Goal: Obtain resource: Obtain resource

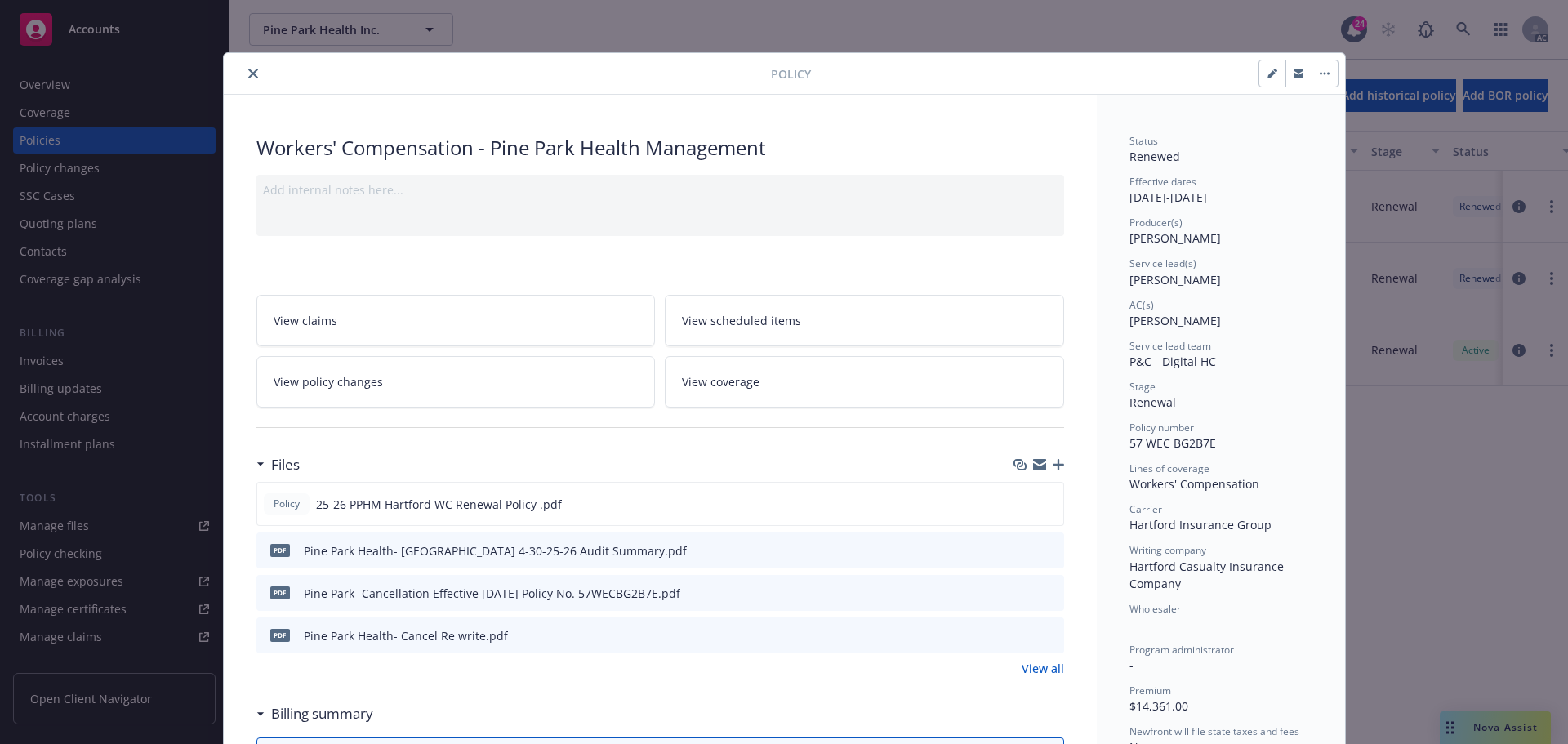
click at [249, 73] on icon "close" at bounding box center [253, 73] width 10 height 10
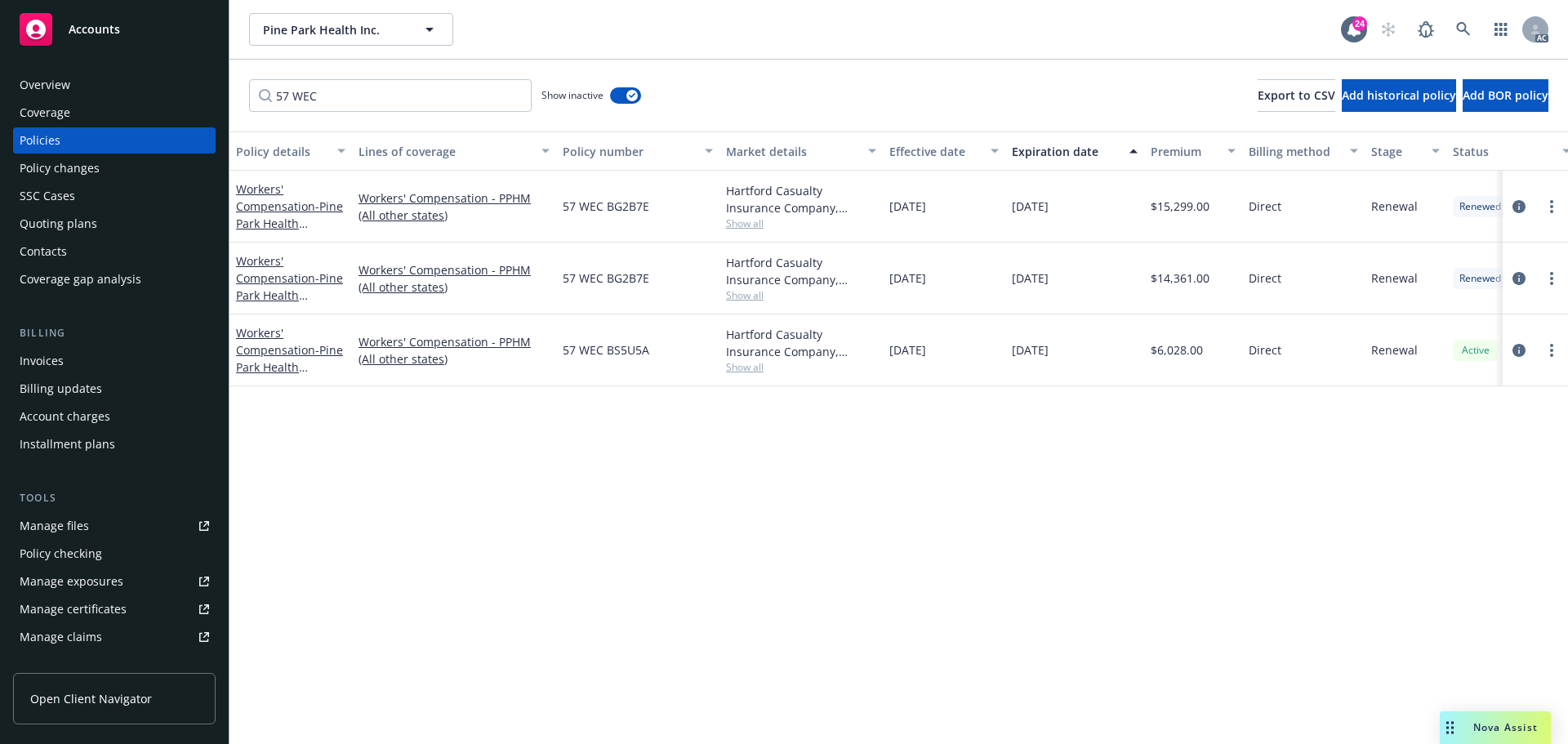
drag, startPoint x: 114, startPoint y: 37, endPoint x: 133, endPoint y: 42, distance: 19.6
click at [116, 37] on div "Accounts" at bounding box center [114, 29] width 189 height 33
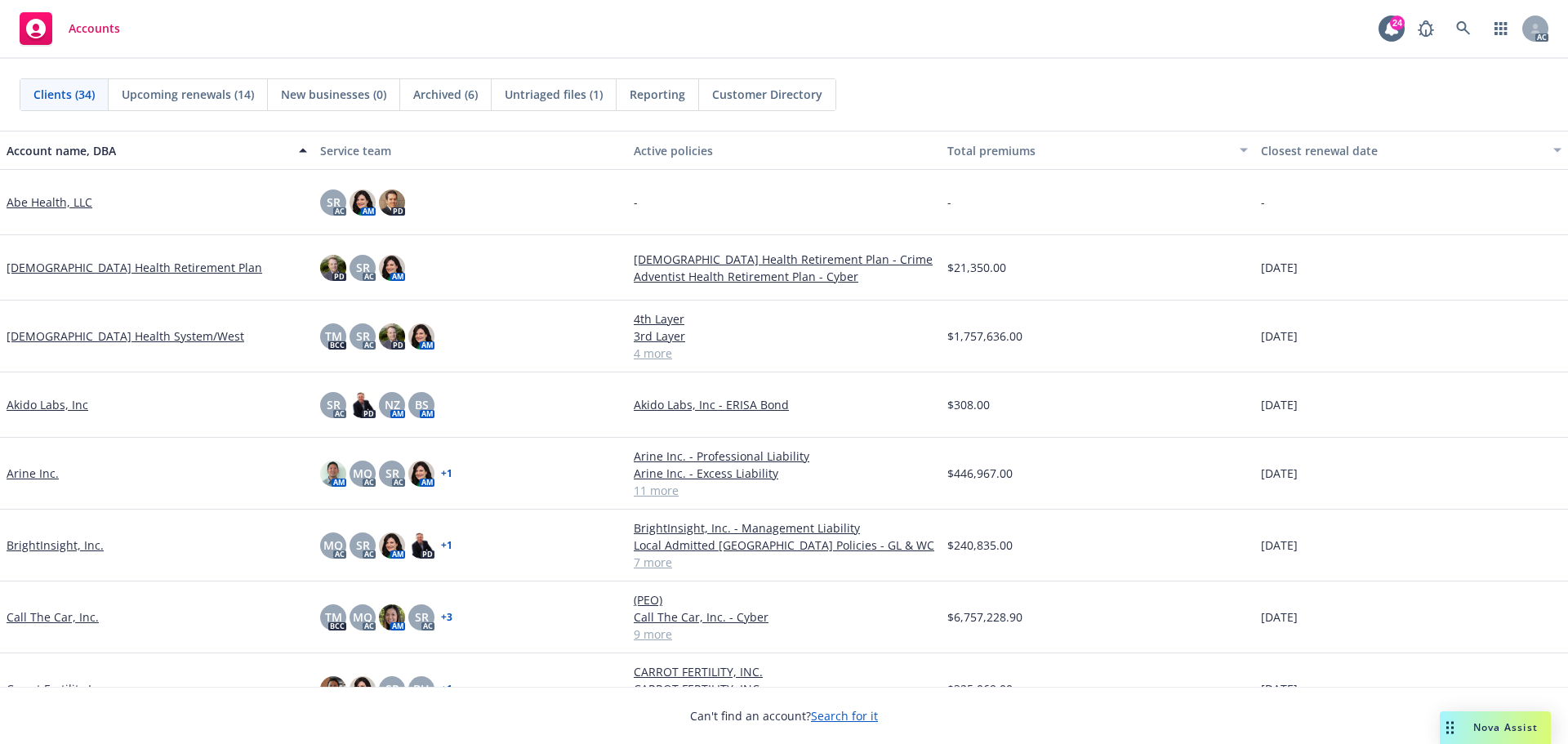
click at [32, 473] on link "Arine Inc." at bounding box center [32, 472] width 52 height 17
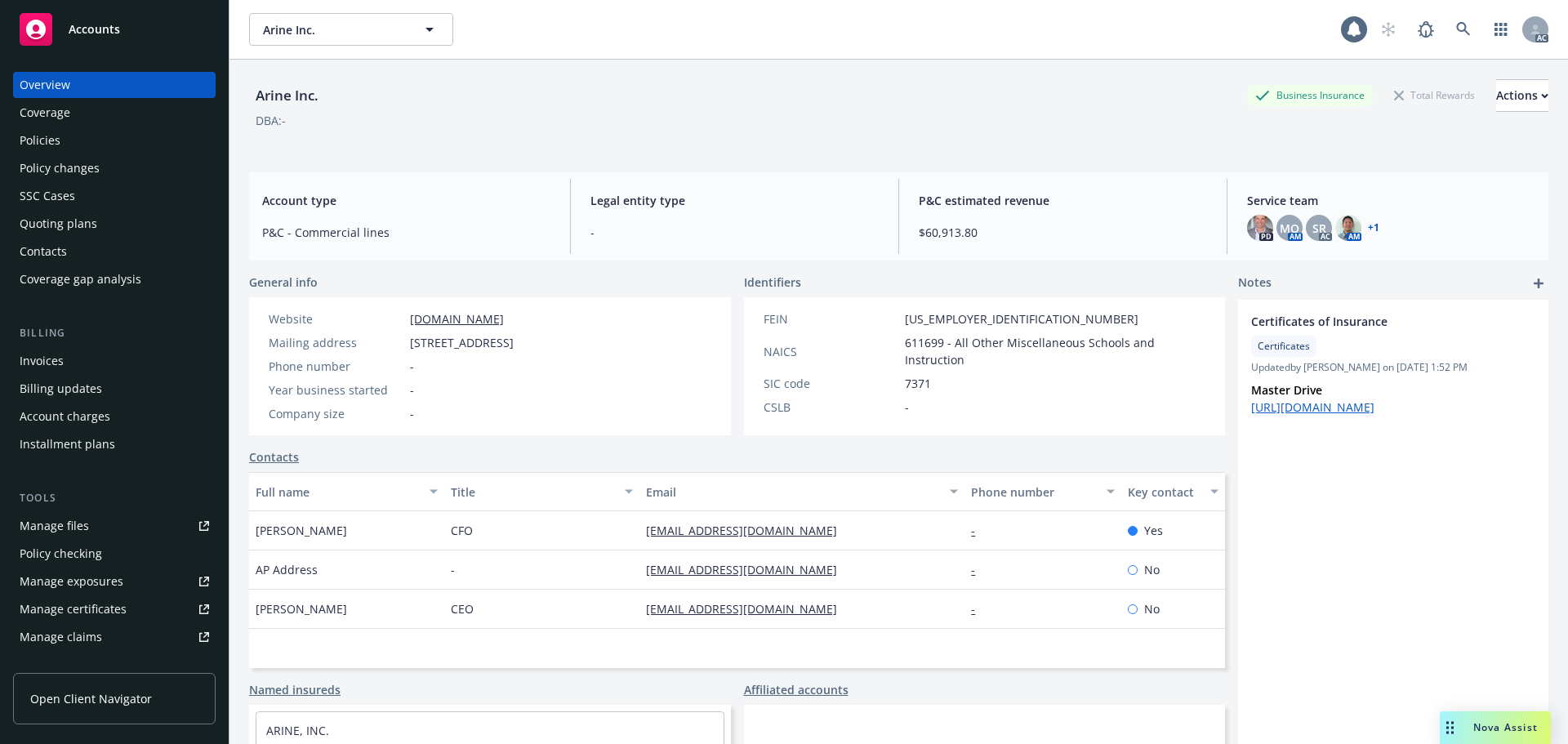
click at [42, 140] on div "Policies" at bounding box center [40, 141] width 41 height 27
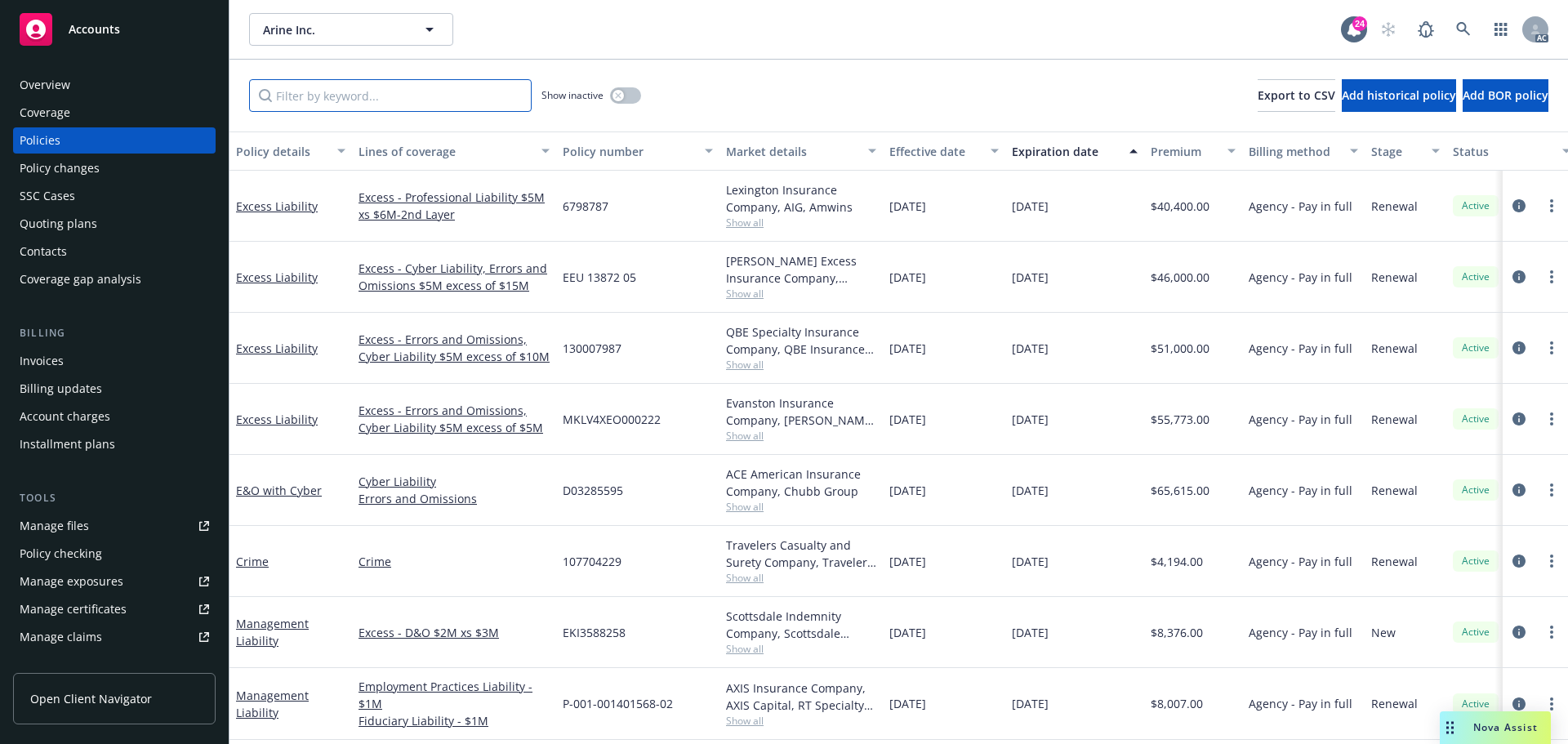
click at [402, 95] on input "Filter by keyword..." at bounding box center [390, 96] width 282 height 33
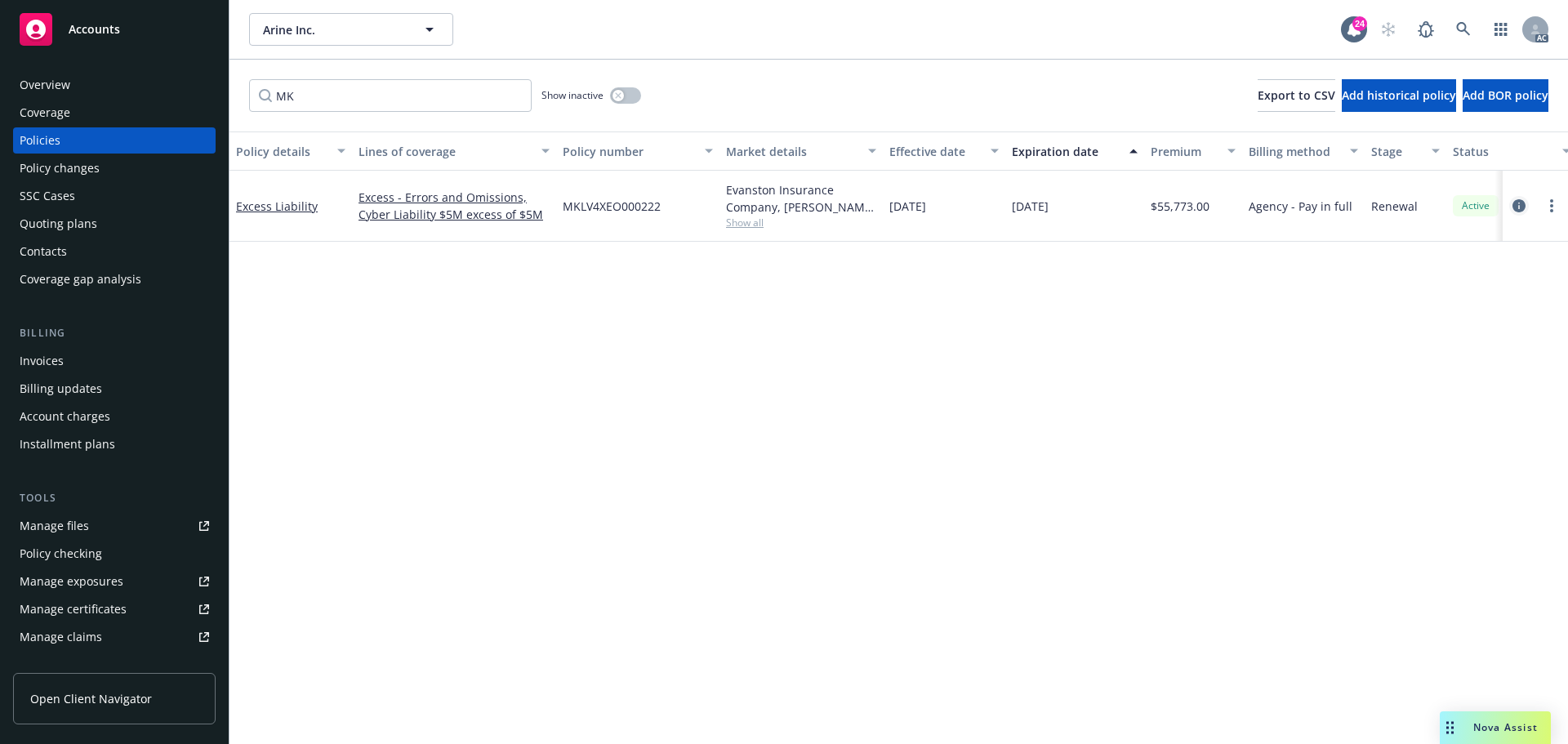
click at [1522, 200] on icon "circleInformation" at bounding box center [1518, 205] width 13 height 13
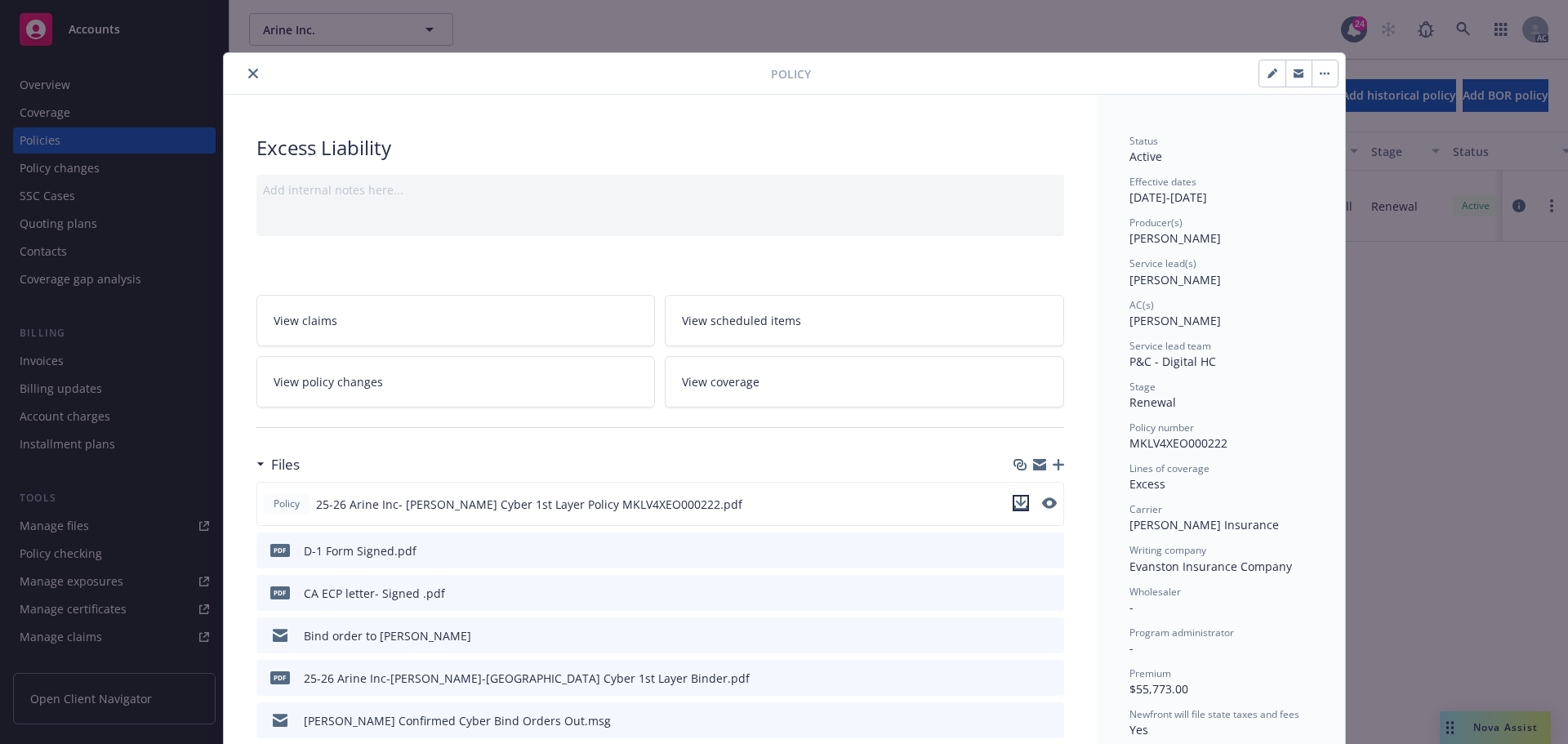
click at [1018, 497] on icon "download file" at bounding box center [1020, 502] width 13 height 13
click at [249, 72] on icon "close" at bounding box center [253, 73] width 10 height 10
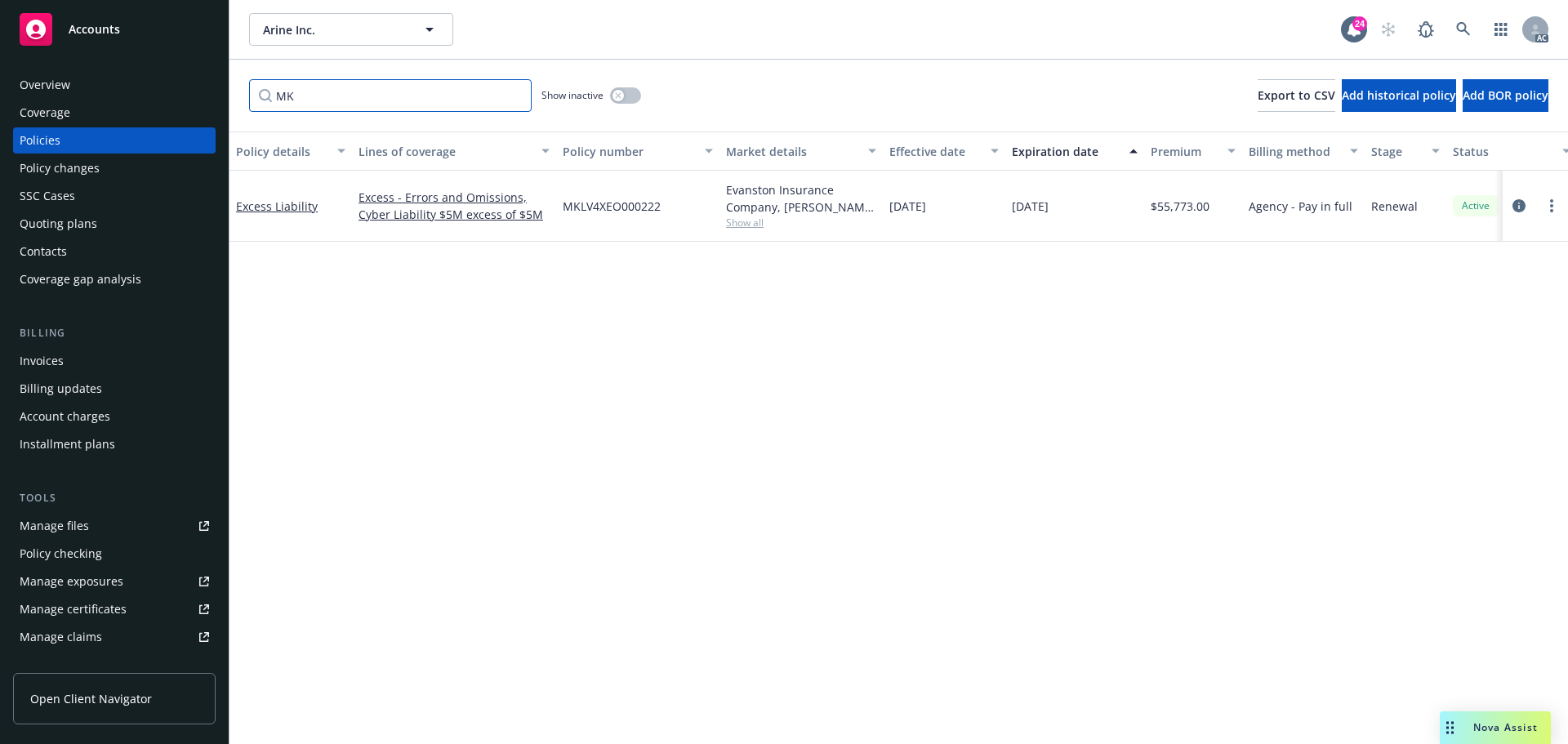
drag, startPoint x: 331, startPoint y: 101, endPoint x: 237, endPoint y: 77, distance: 97.0
click at [237, 92] on div "MK Show inactive Export to CSV Add historical policy Add BOR policy" at bounding box center [898, 95] width 1339 height 72
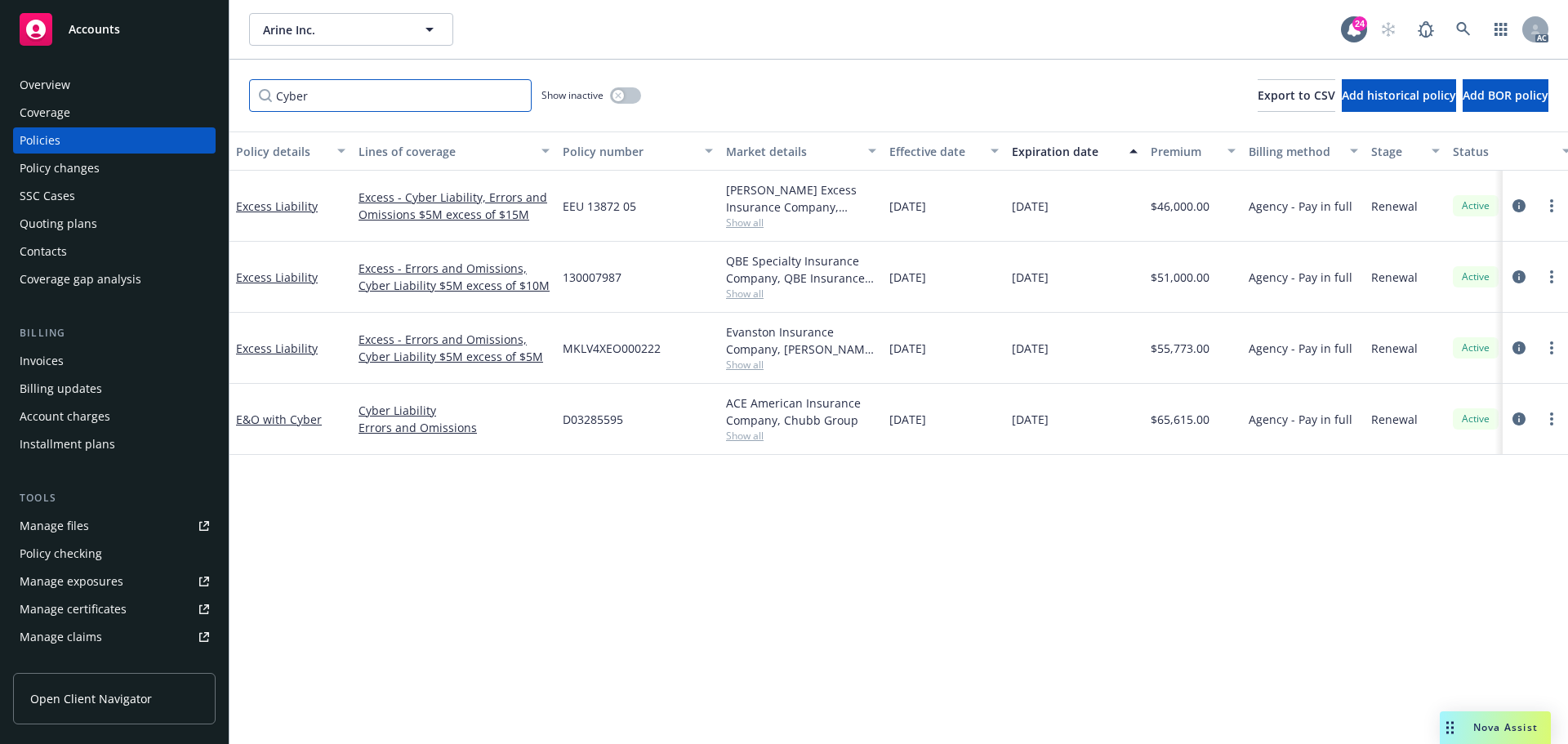
drag, startPoint x: 319, startPoint y: 100, endPoint x: 138, endPoint y: 89, distance: 181.3
click at [139, 90] on div "Accounts Overview Coverage Policies Policy changes SSC Cases Quoting plans Cont…" at bounding box center [784, 372] width 1568 height 744
type input "crime"
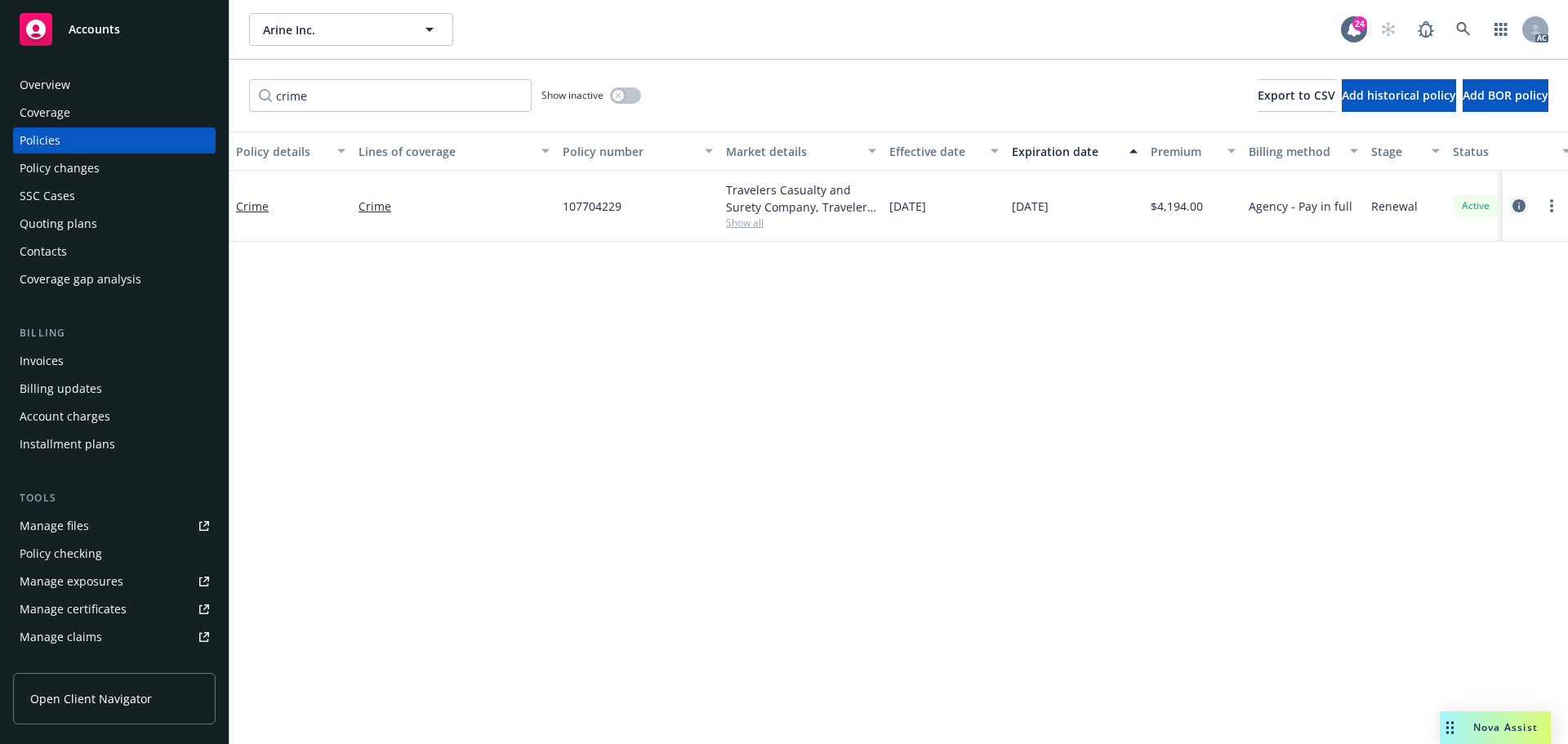
click at [1519, 205] on icon "circleInformation" at bounding box center [1518, 205] width 13 height 13
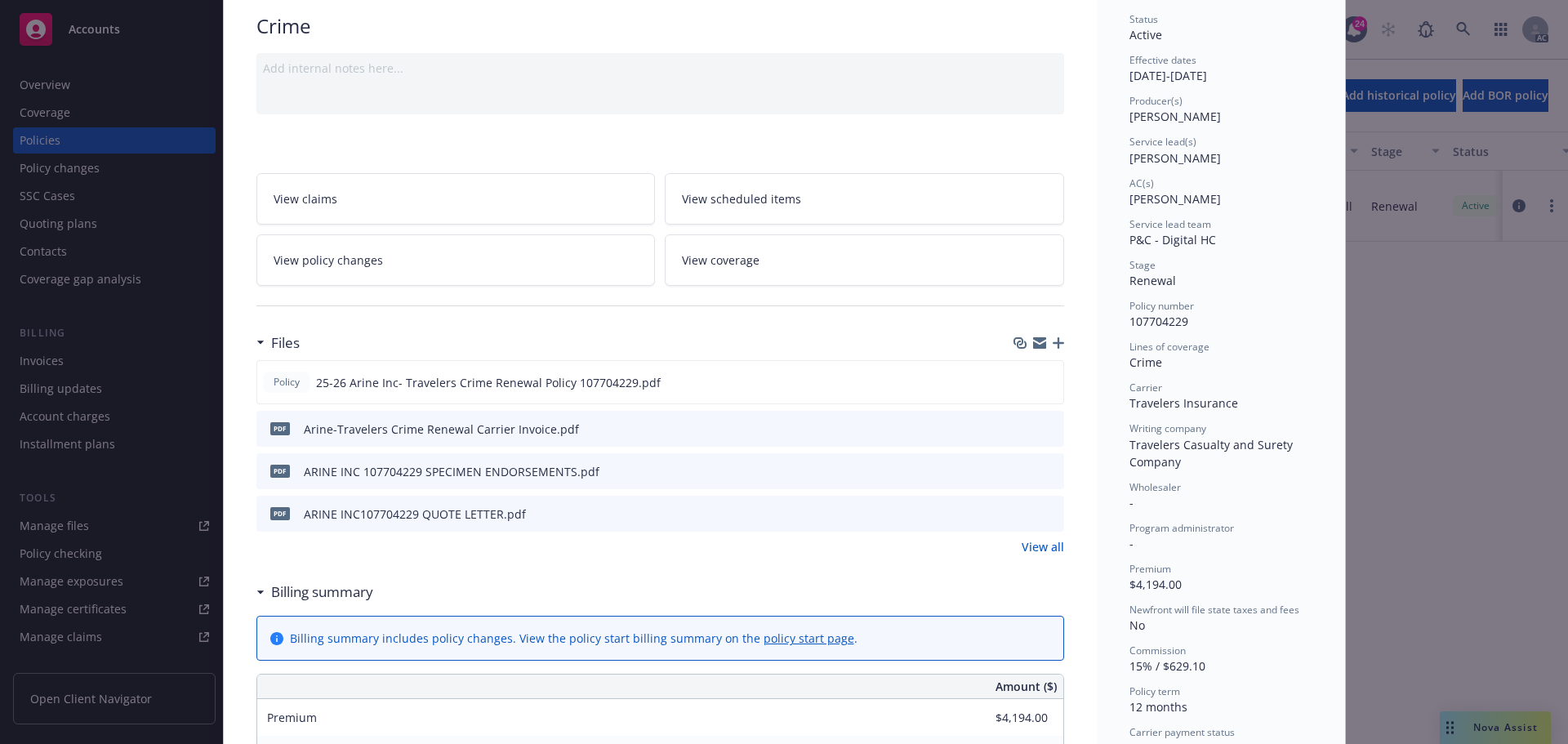
scroll to position [164, 0]
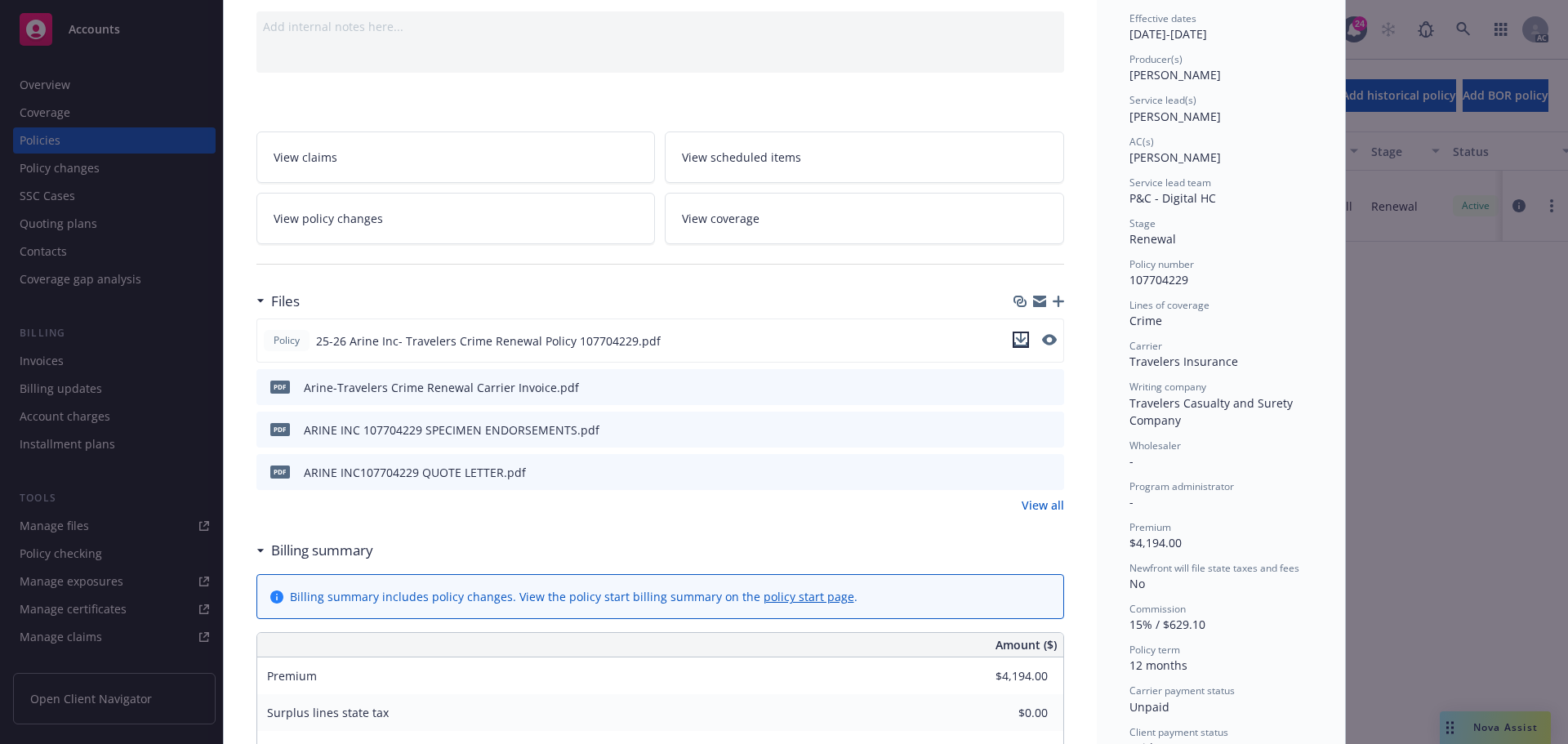
click at [1015, 339] on icon "download file" at bounding box center [1020, 338] width 11 height 10
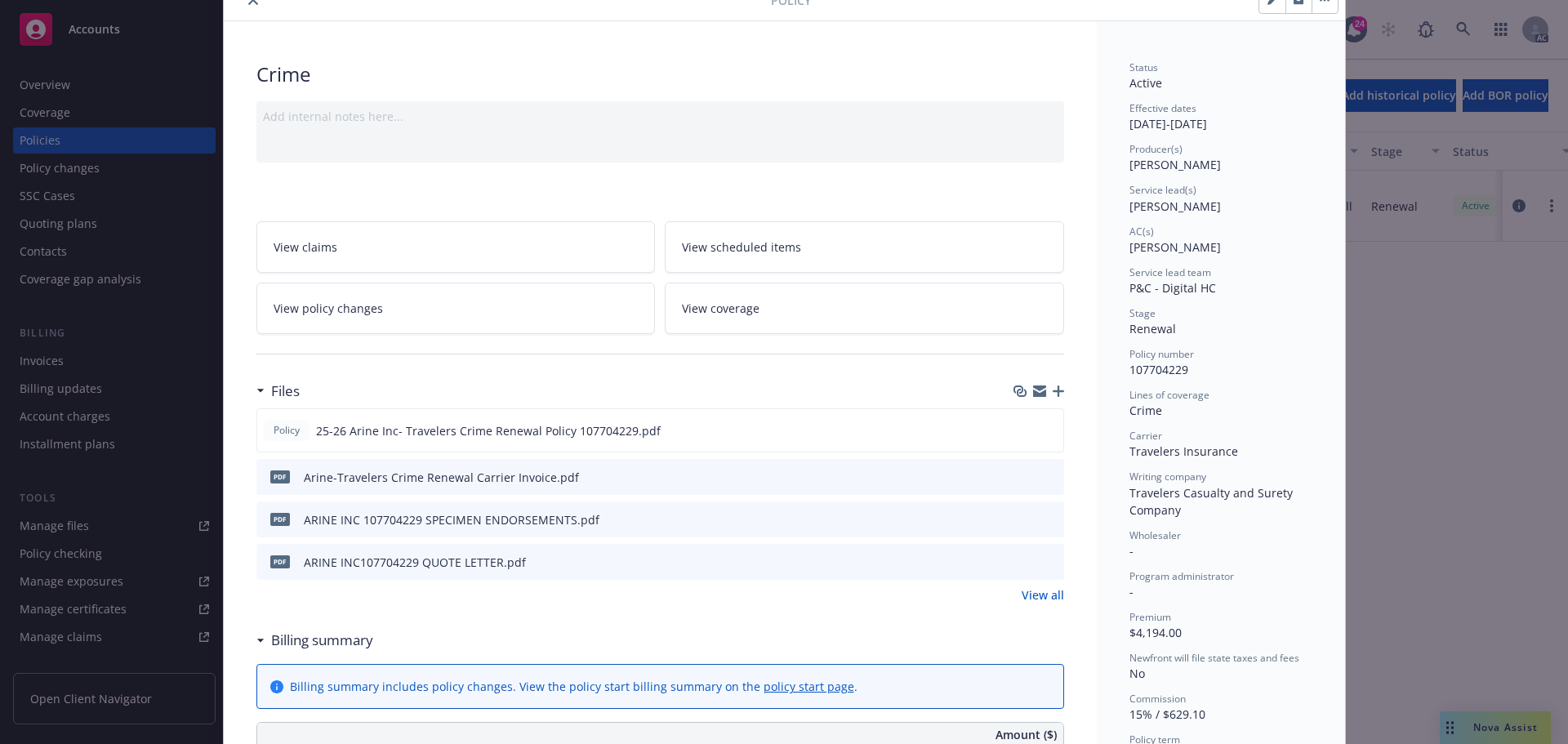
scroll to position [0, 0]
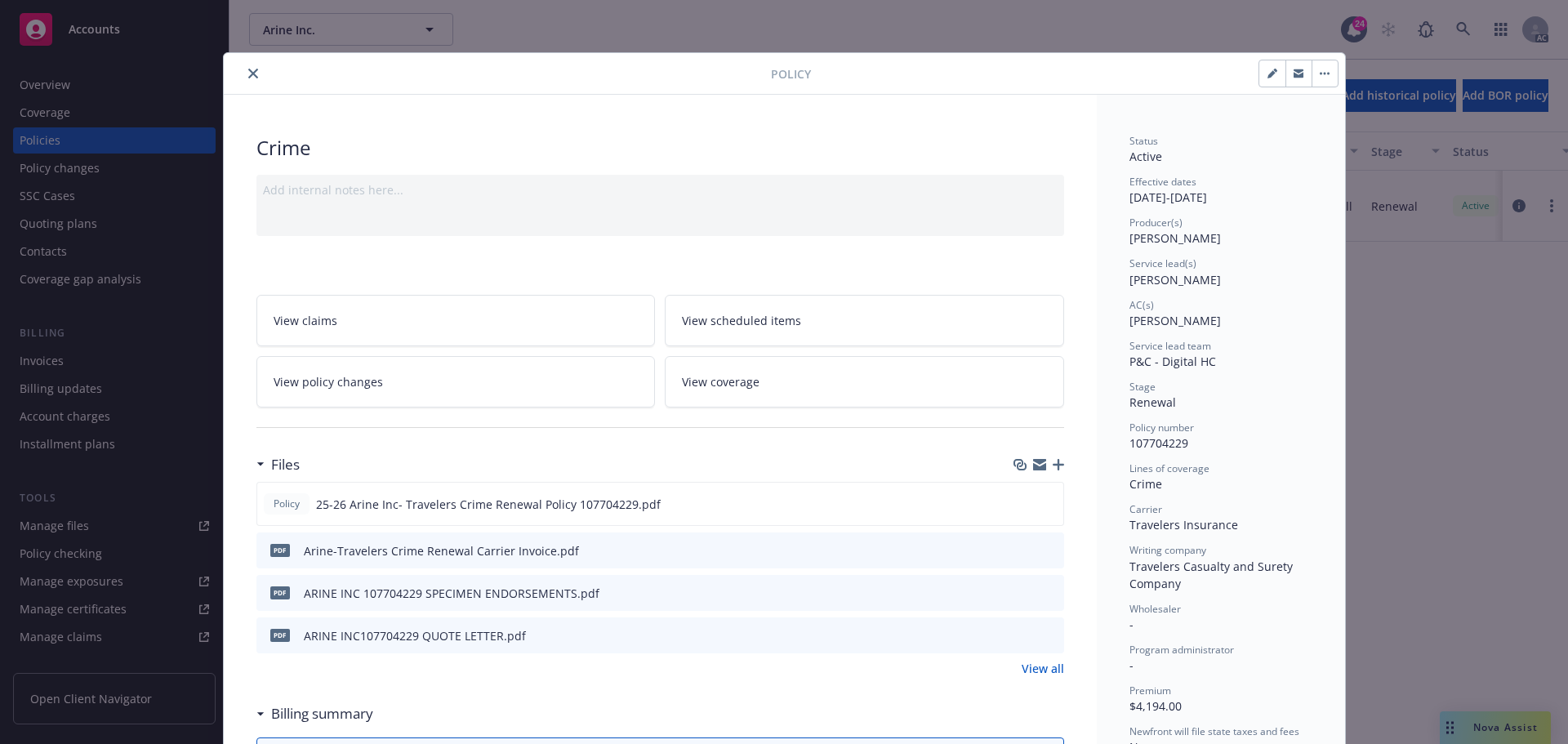
click at [249, 72] on icon "close" at bounding box center [253, 73] width 10 height 10
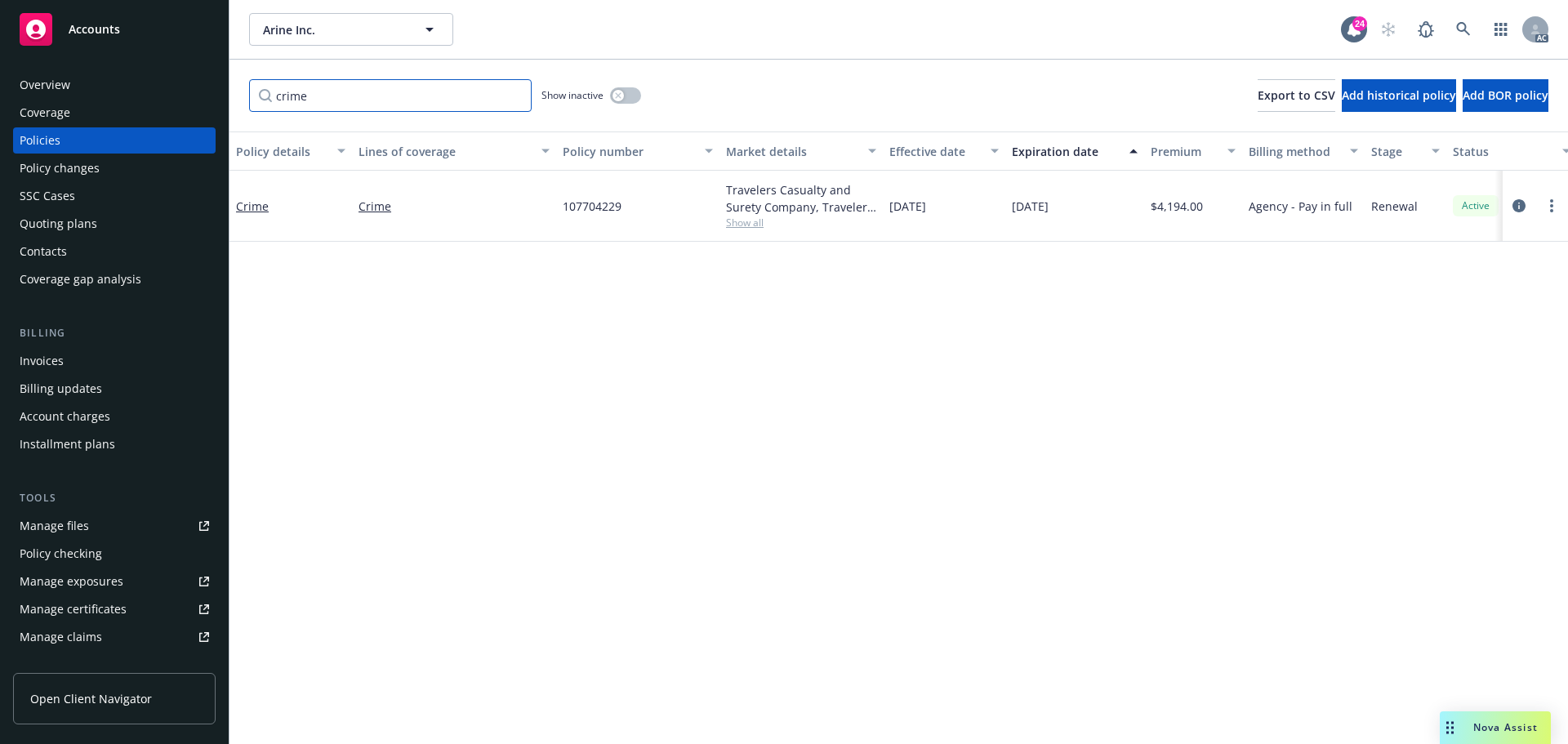
drag, startPoint x: 373, startPoint y: 105, endPoint x: 214, endPoint y: 98, distance: 159.2
click at [215, 98] on div "Accounts Overview Coverage Policies Policy changes SSC Cases Quoting plans Cont…" at bounding box center [784, 372] width 1568 height 744
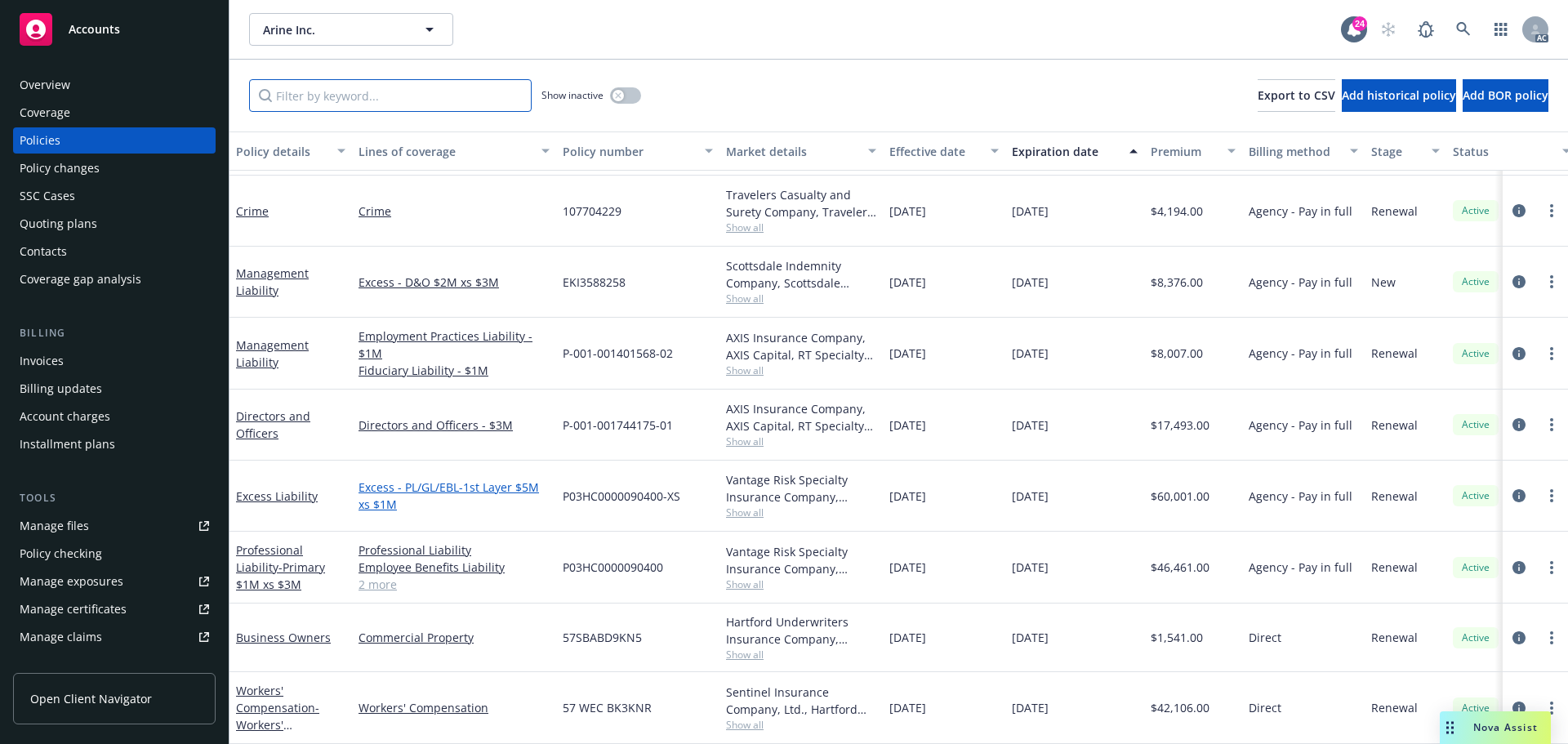
scroll to position [340, 0]
click at [81, 25] on span "Accounts" at bounding box center [95, 29] width 51 height 13
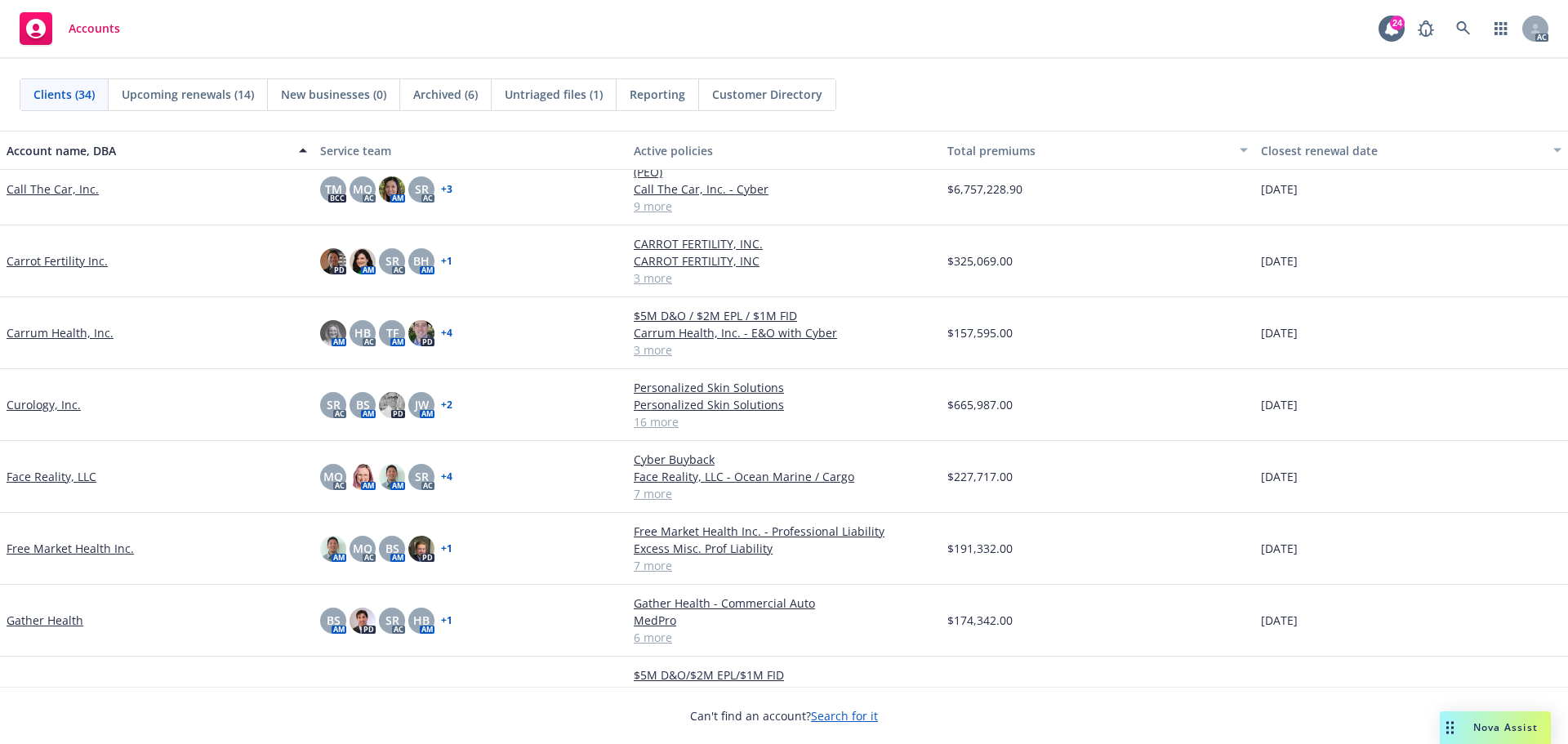
scroll to position [571, 0]
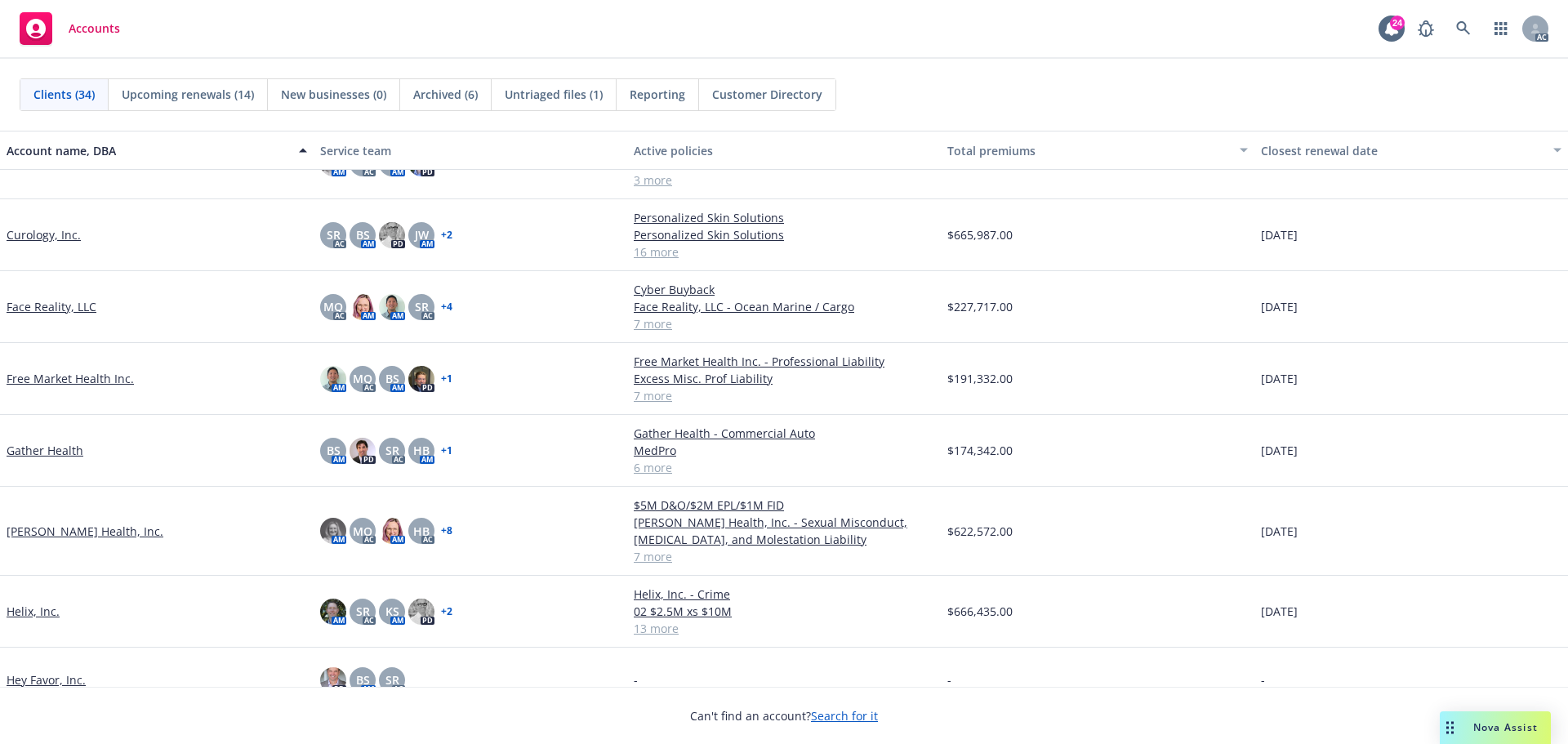
click at [99, 381] on link "Free Market Health Inc." at bounding box center [70, 378] width 127 height 17
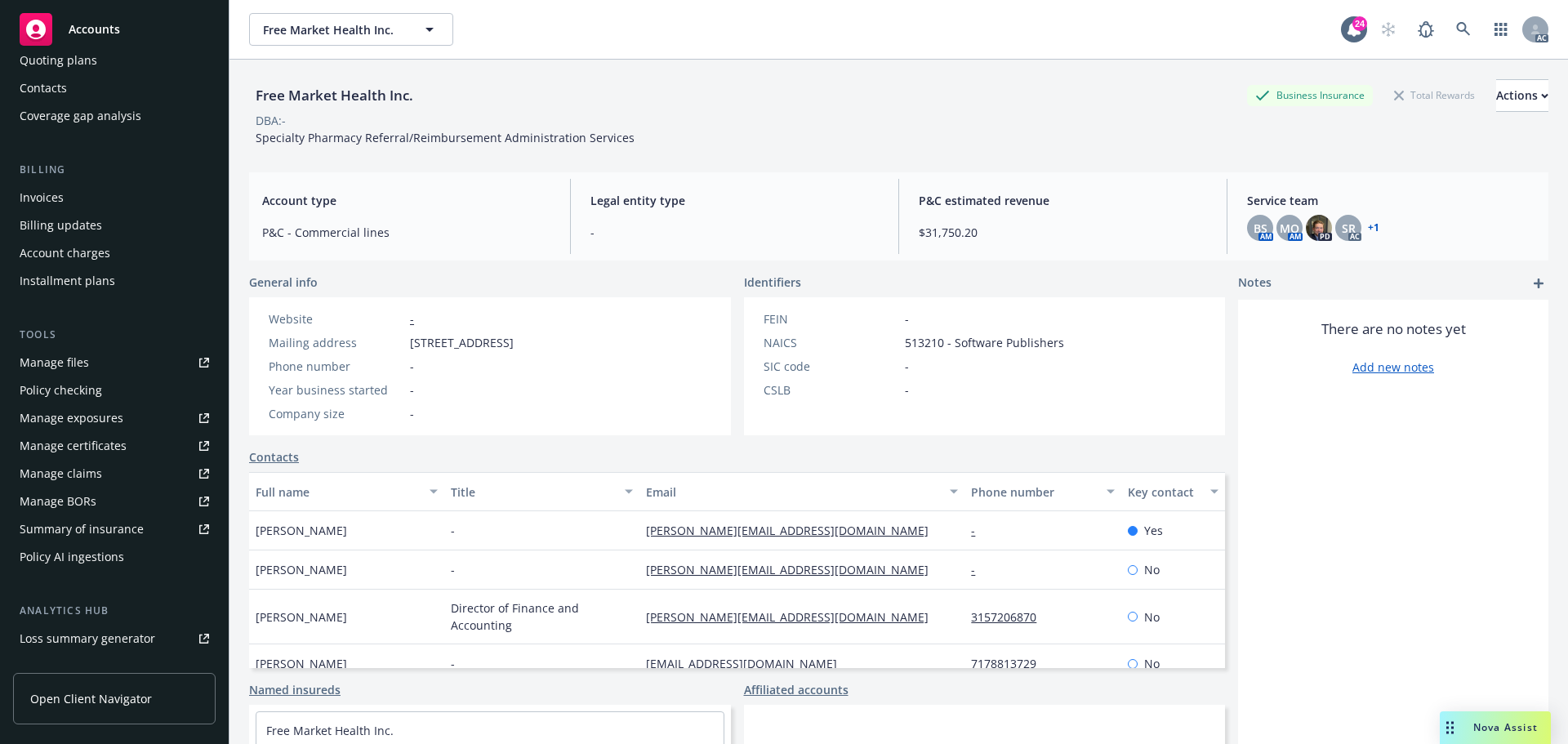
scroll to position [245, 0]
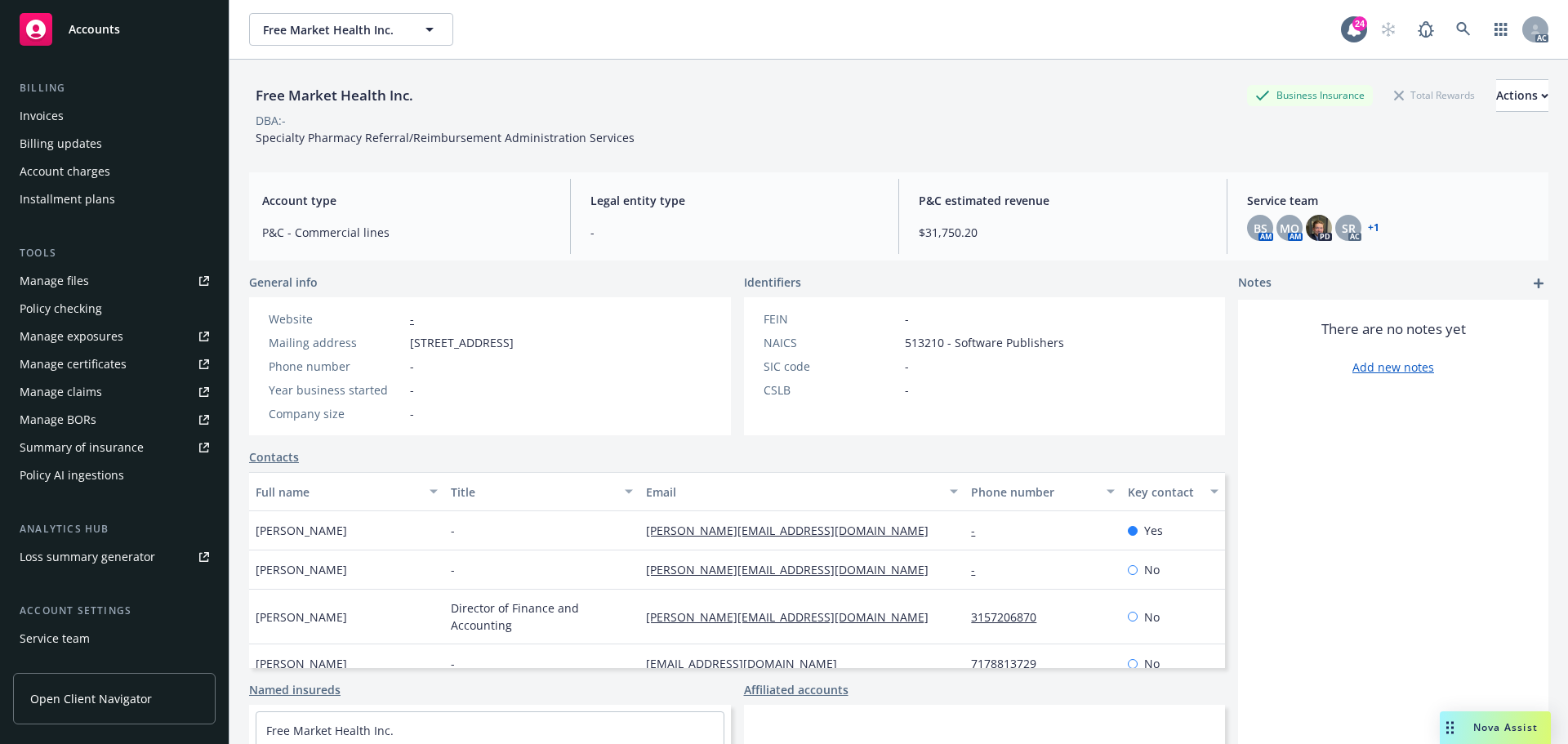
click at [115, 446] on div "Summary of insurance" at bounding box center [81, 448] width 124 height 27
